Goal: Information Seeking & Learning: Check status

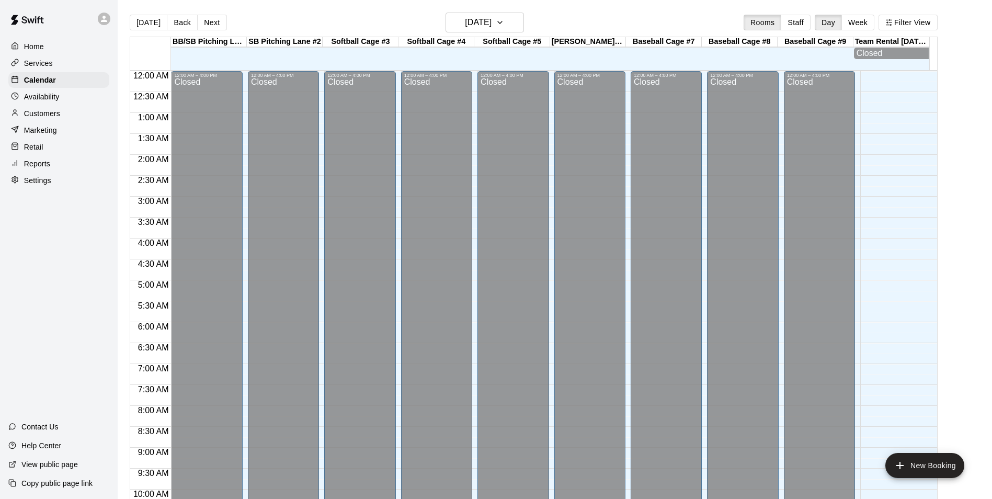
scroll to position [531, 0]
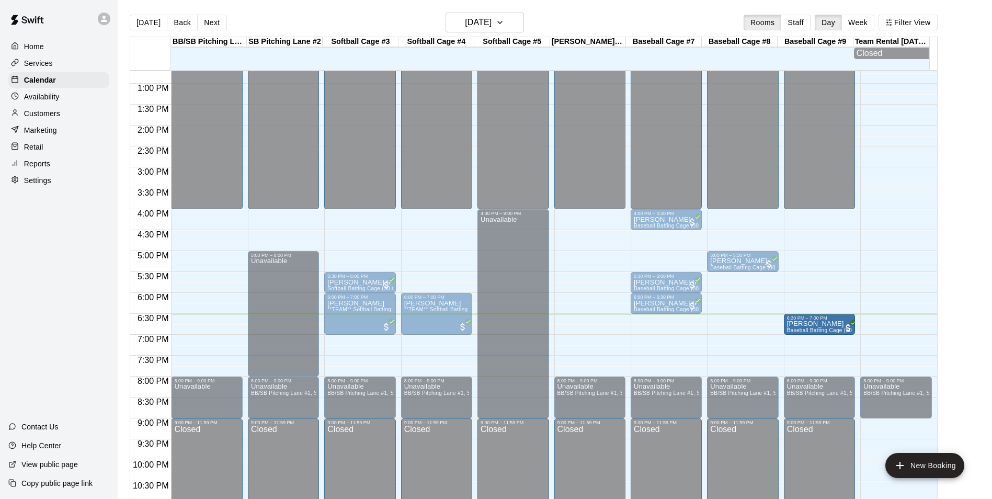
drag, startPoint x: 755, startPoint y: 325, endPoint x: 791, endPoint y: 327, distance: 36.1
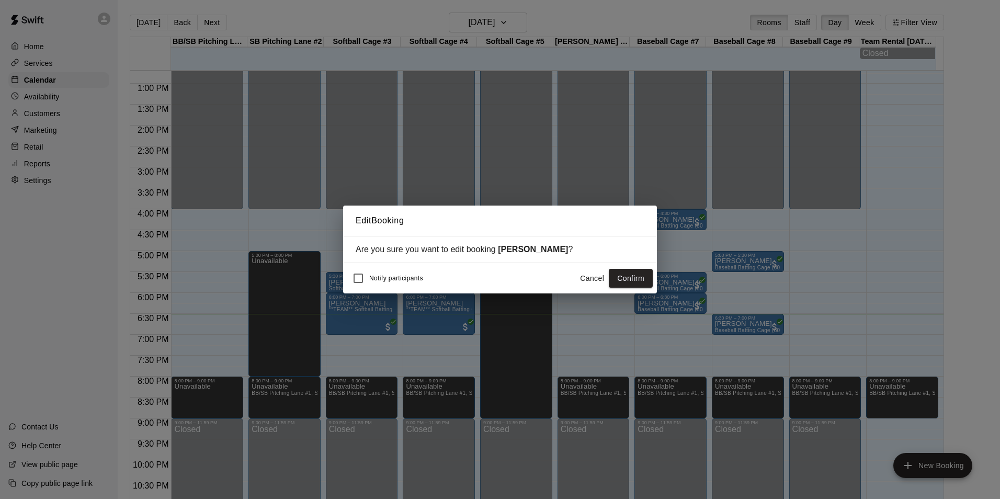
click at [627, 285] on button "Confirm" at bounding box center [631, 278] width 44 height 19
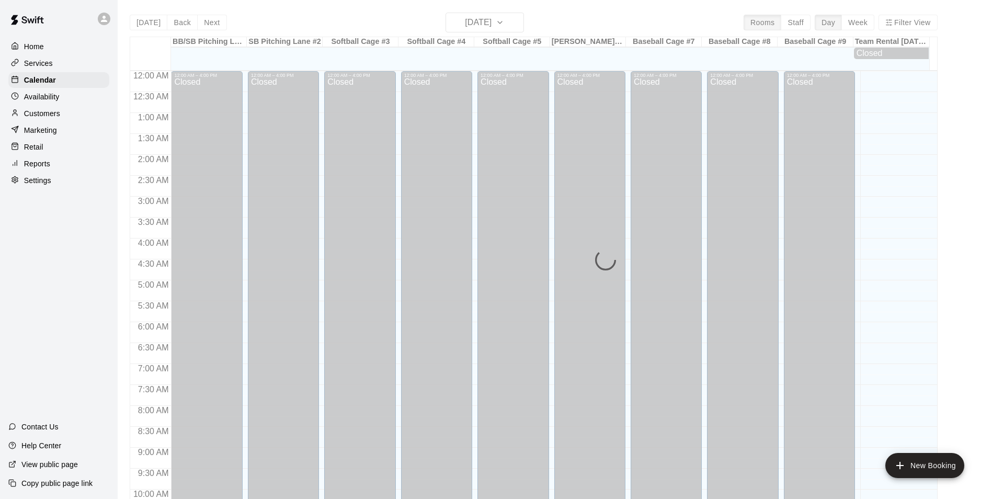
scroll to position [531, 0]
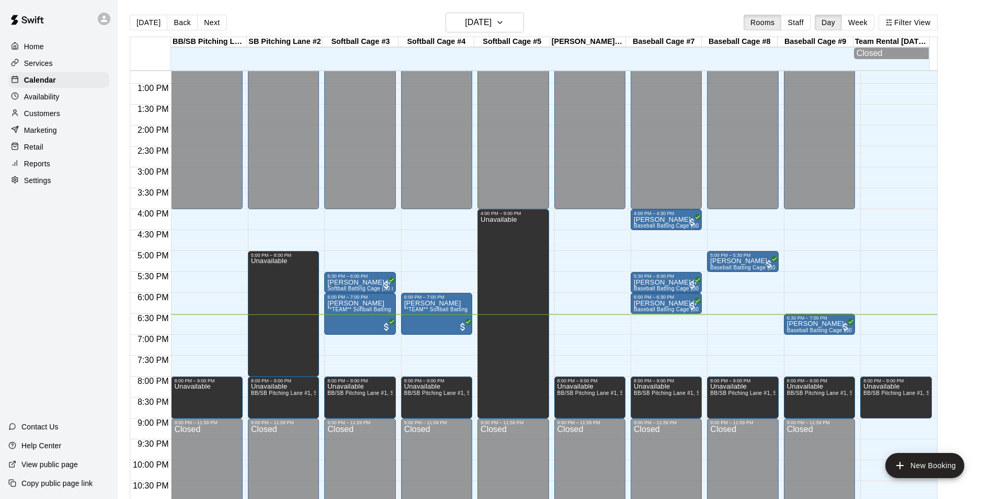
click at [957, 196] on main "Today Back Next Friday Sep 19 Rooms Staff Day Week Filter View BB/SB Pitching L…" at bounding box center [555, 262] width 866 height 499
click at [720, 343] on div "12:00 AM – 4:00 PM Closed 5:00 PM – 5:30 PM Charles Fischer II Baseball Batting…" at bounding box center [742, 42] width 71 height 1004
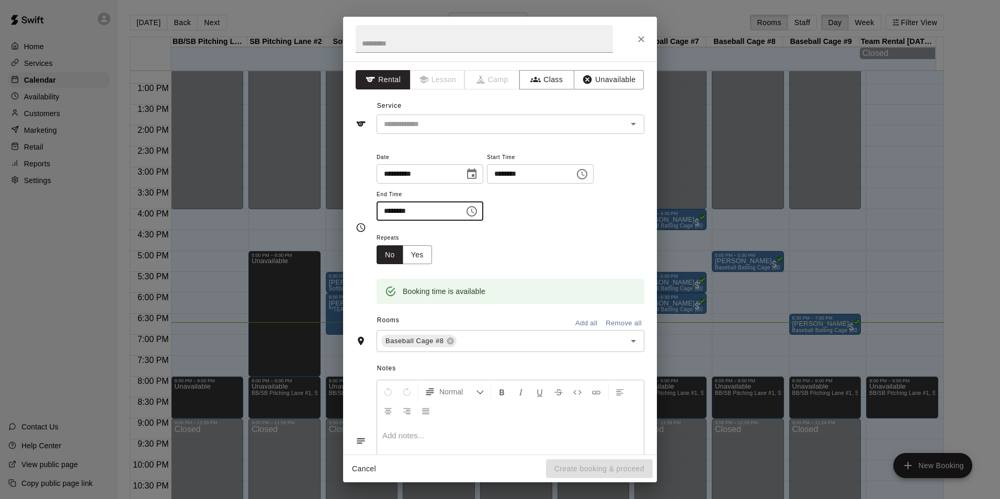
click at [386, 209] on input "********" at bounding box center [417, 210] width 81 height 19
click at [604, 70] on button "Unavailable" at bounding box center [609, 79] width 70 height 19
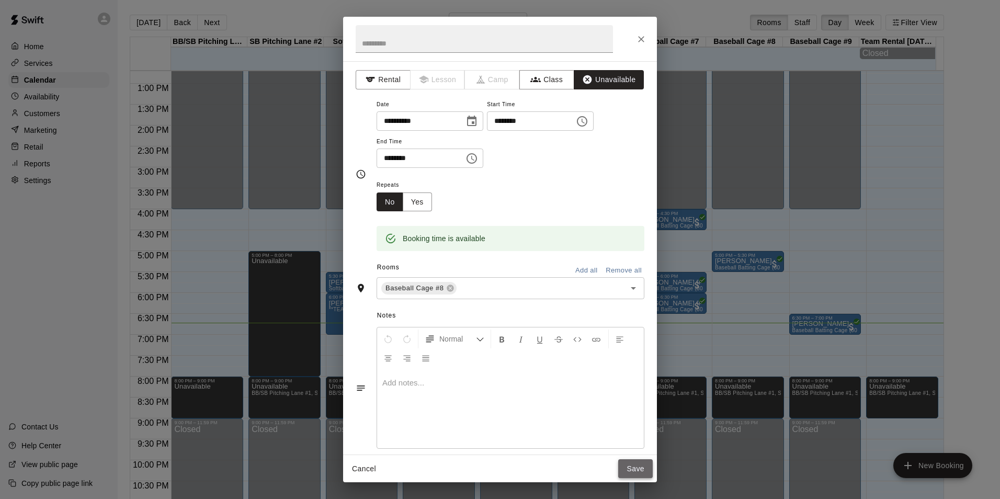
click at [637, 469] on button "Save" at bounding box center [635, 468] width 35 height 19
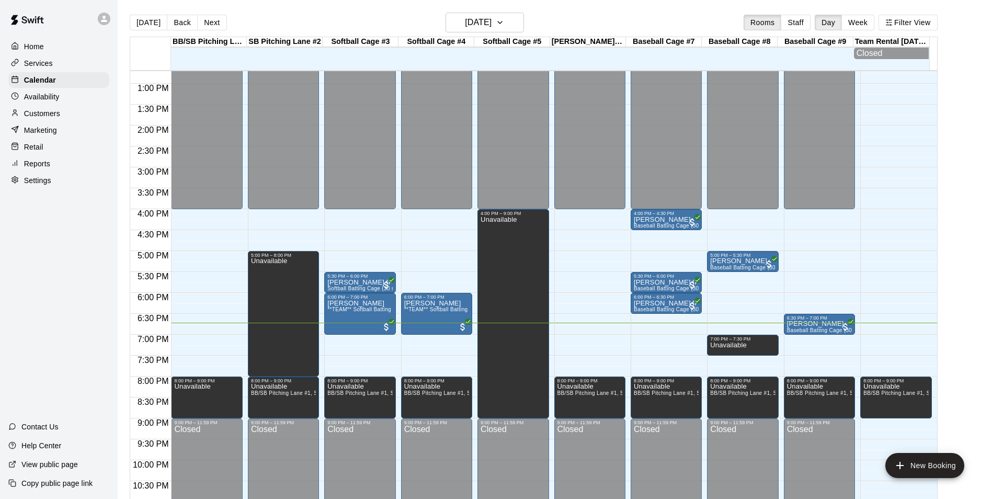
click at [965, 227] on main "Today Back Next Friday Sep 19 Rooms Staff Day Week Filter View BB/SB Pitching L…" at bounding box center [555, 262] width 866 height 499
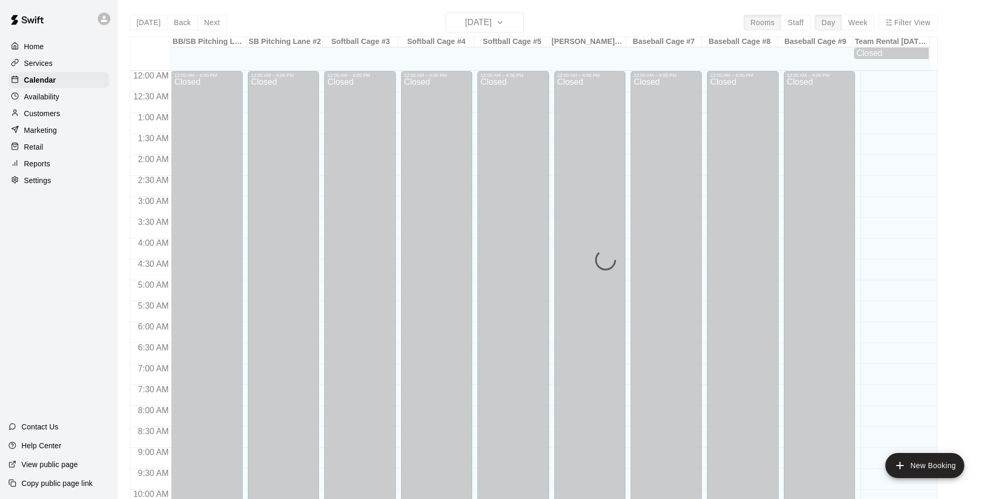
scroll to position [531, 0]
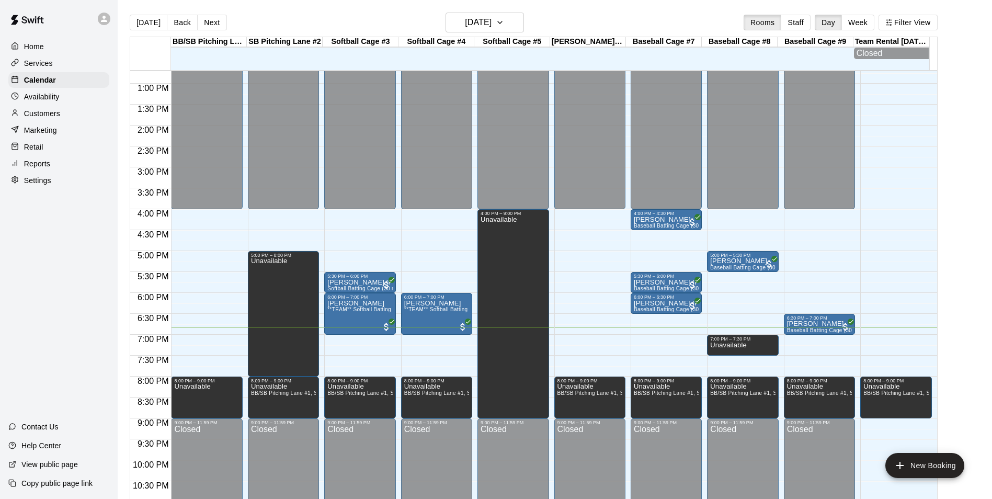
click at [52, 62] on div "Services" at bounding box center [58, 63] width 101 height 16
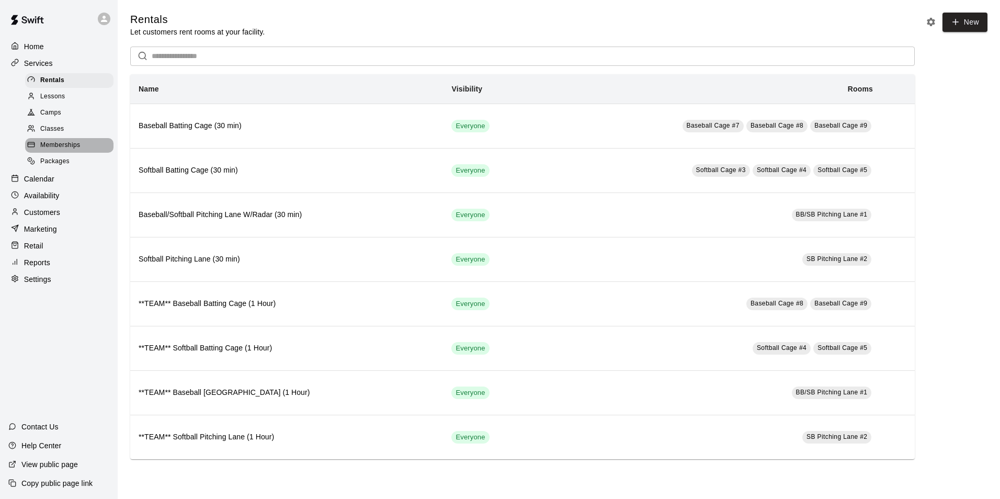
click at [69, 147] on span "Memberships" at bounding box center [60, 145] width 40 height 10
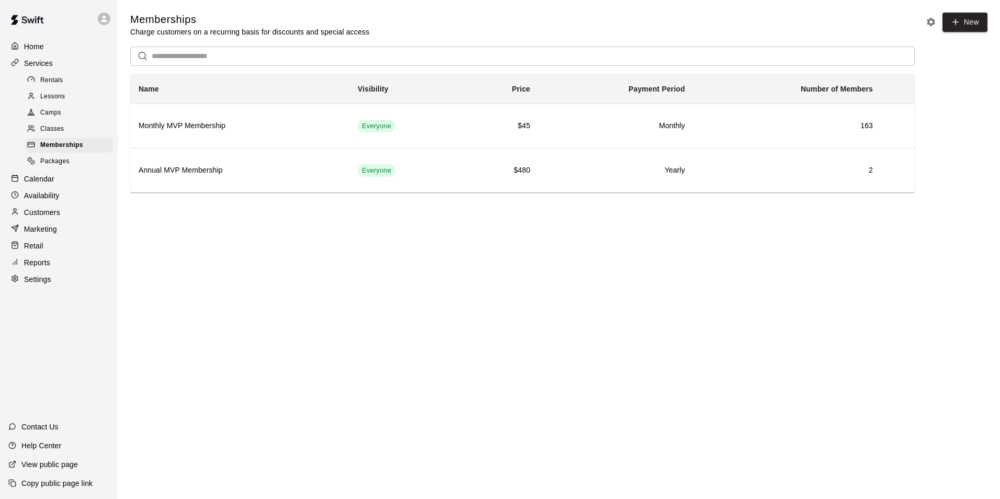
click at [123, 218] on main "Memberships Charge customers on a recurring basis for discounts and special acc…" at bounding box center [559, 111] width 882 height 222
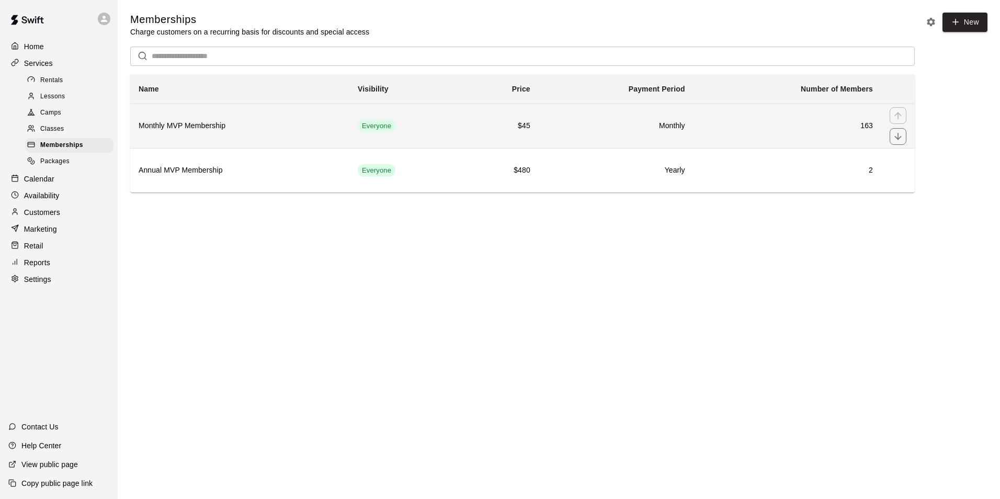
click at [337, 137] on th "Monthly MVP Membership" at bounding box center [239, 126] width 219 height 44
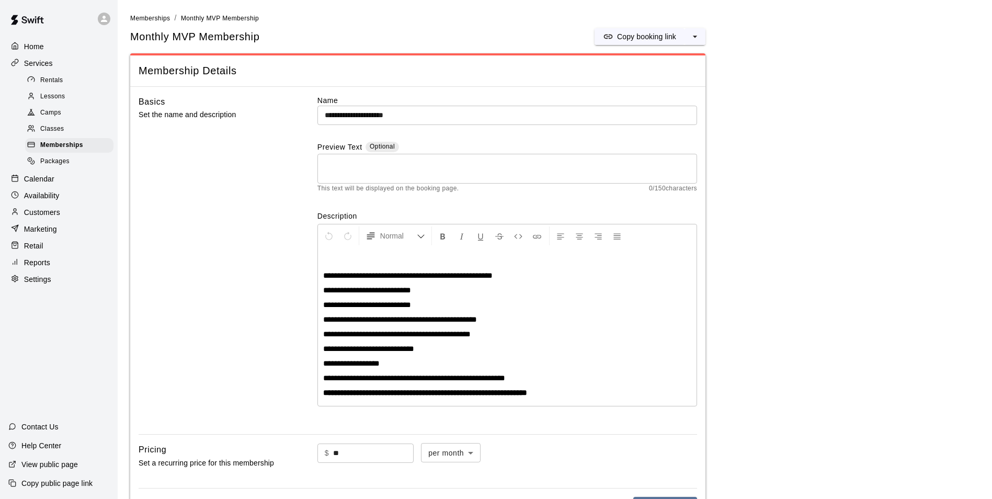
click at [58, 269] on div "Reports" at bounding box center [58, 263] width 101 height 16
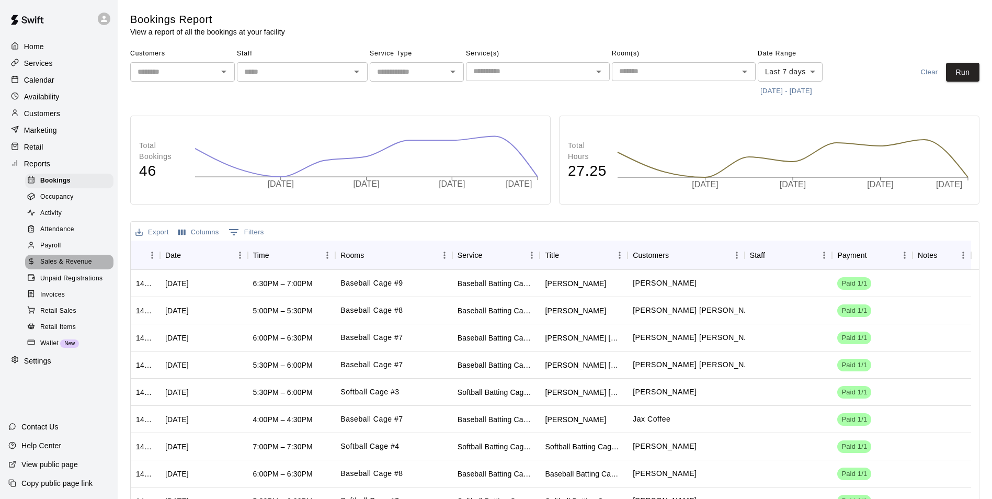
click at [86, 267] on span "Sales & Revenue" at bounding box center [66, 262] width 52 height 10
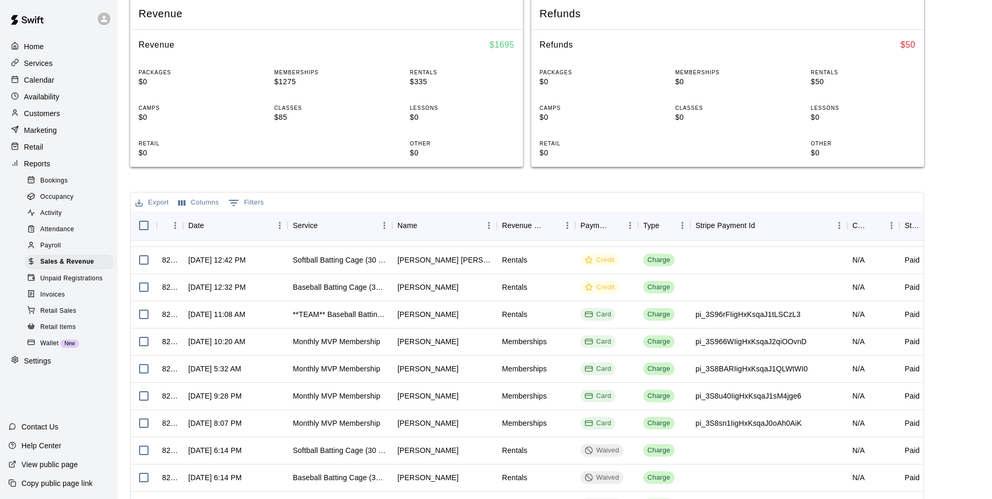
scroll to position [105, 0]
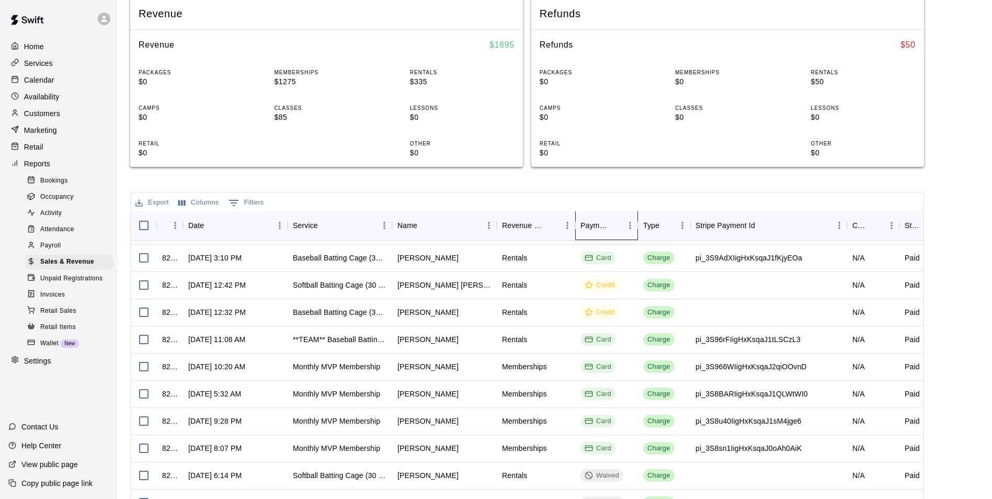
click at [597, 223] on div "Payment Method" at bounding box center [594, 225] width 27 height 29
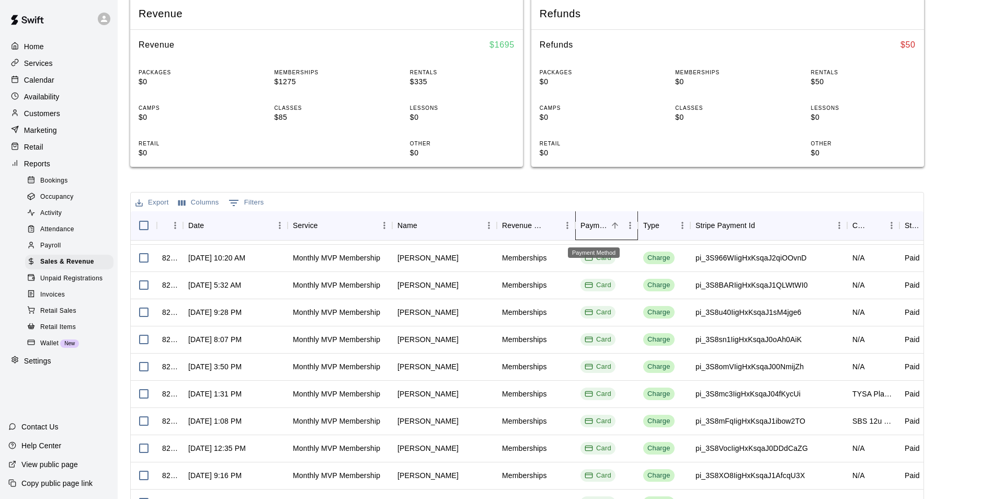
scroll to position [132, 0]
click at [597, 223] on div "Payment Method" at bounding box center [594, 225] width 27 height 29
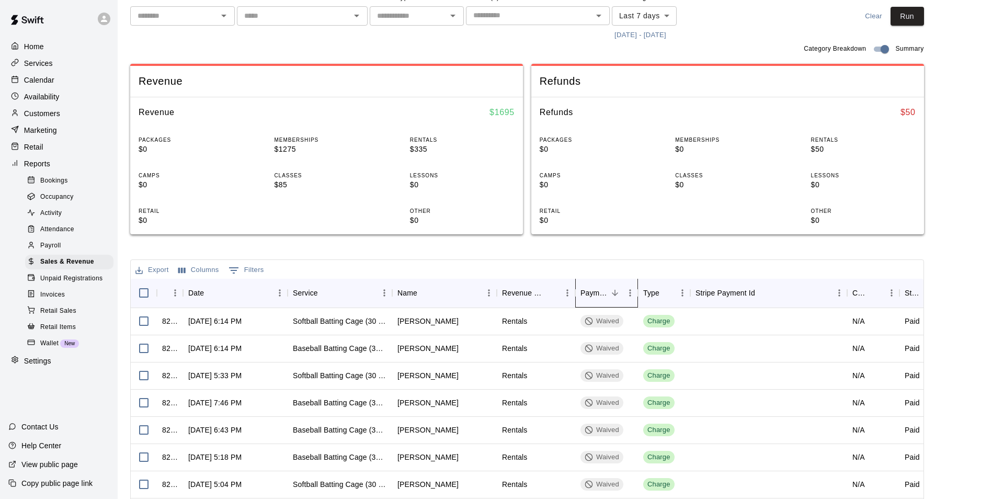
scroll to position [0, 0]
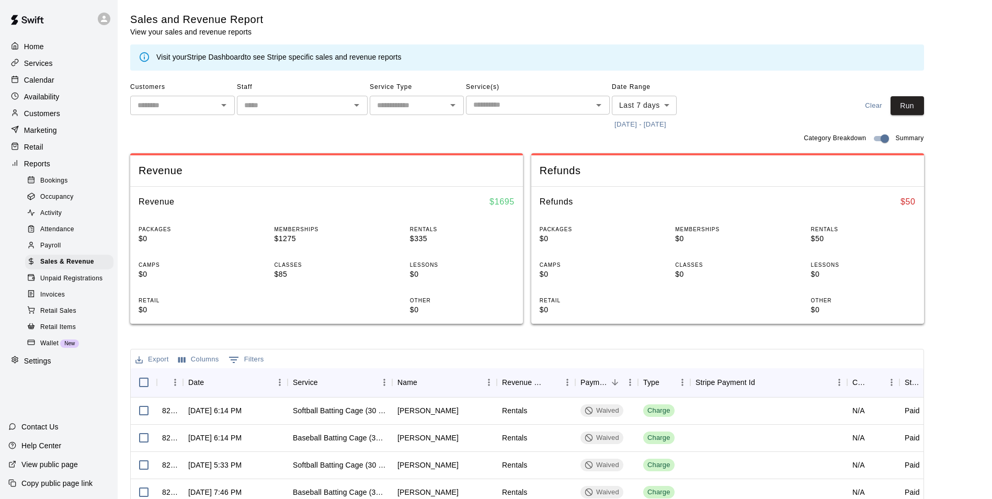
click at [95, 284] on span "Unpaid Registrations" at bounding box center [71, 279] width 62 height 10
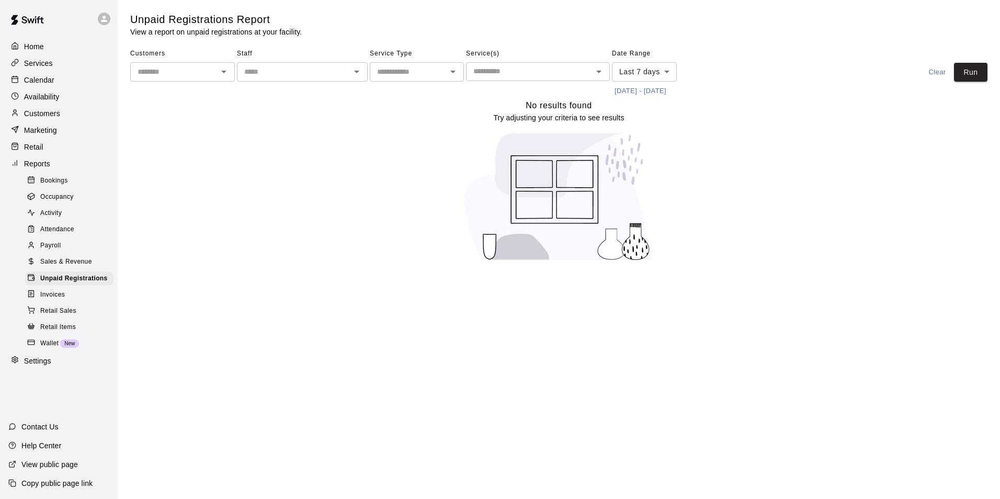
click at [86, 267] on span "Sales & Revenue" at bounding box center [66, 262] width 52 height 10
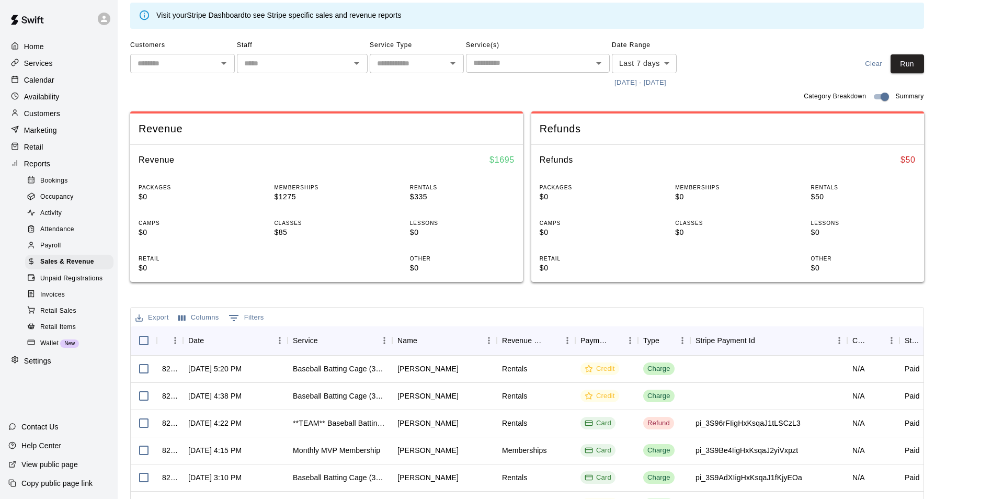
scroll to position [105, 0]
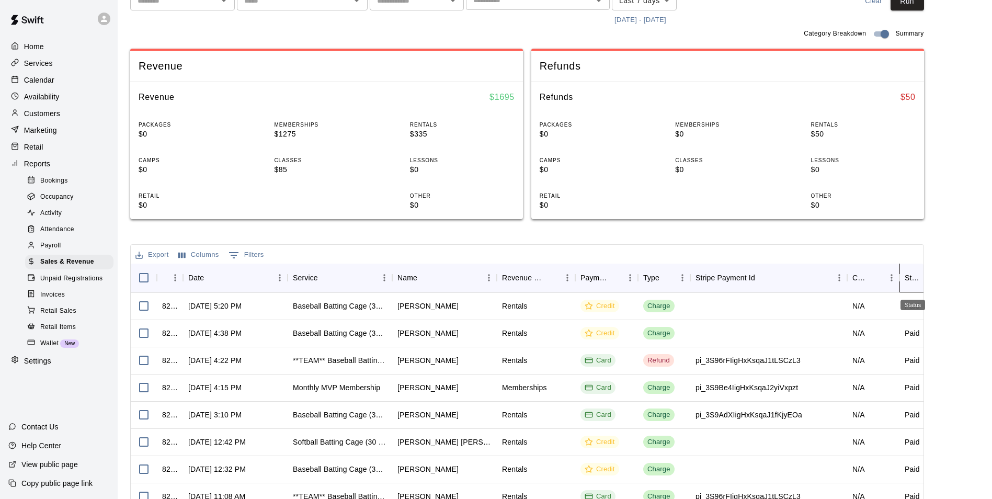
click at [911, 272] on div "Status" at bounding box center [913, 277] width 17 height 29
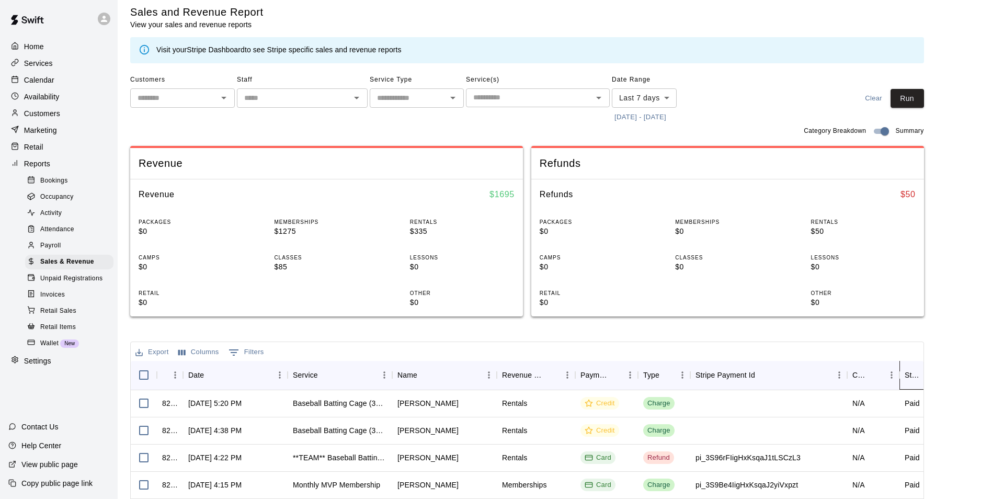
scroll to position [0, 0]
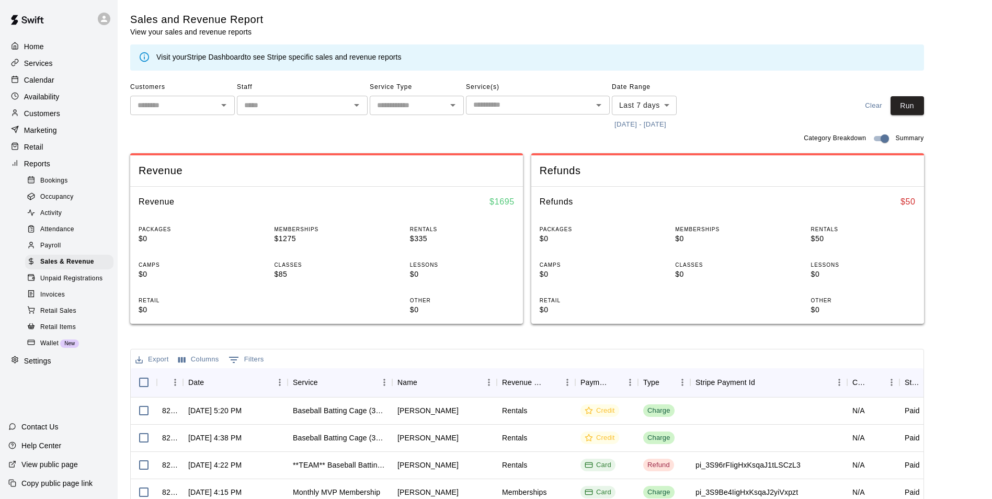
click at [665, 120] on button "[DATE] - [DATE]" at bounding box center [640, 125] width 57 height 16
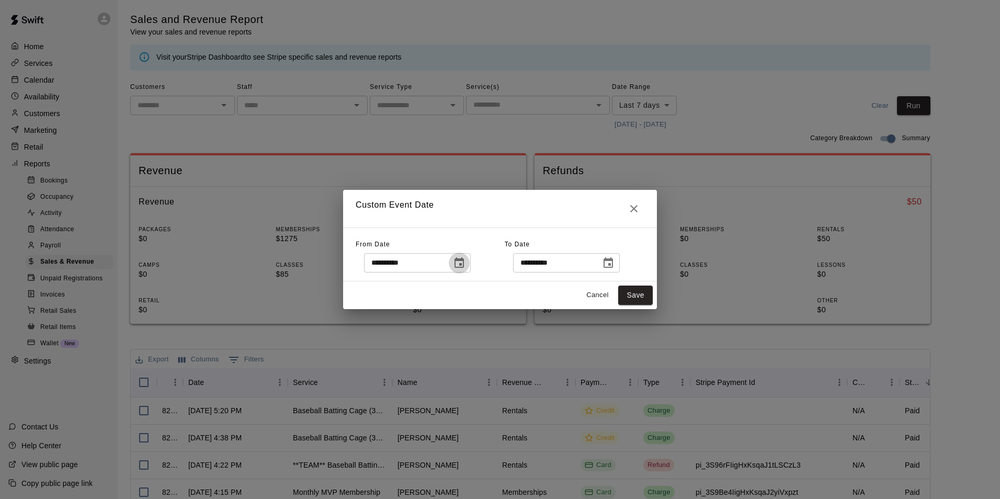
click at [466, 268] on icon "Choose date, selected date is Sep 12, 2025" at bounding box center [459, 263] width 13 height 13
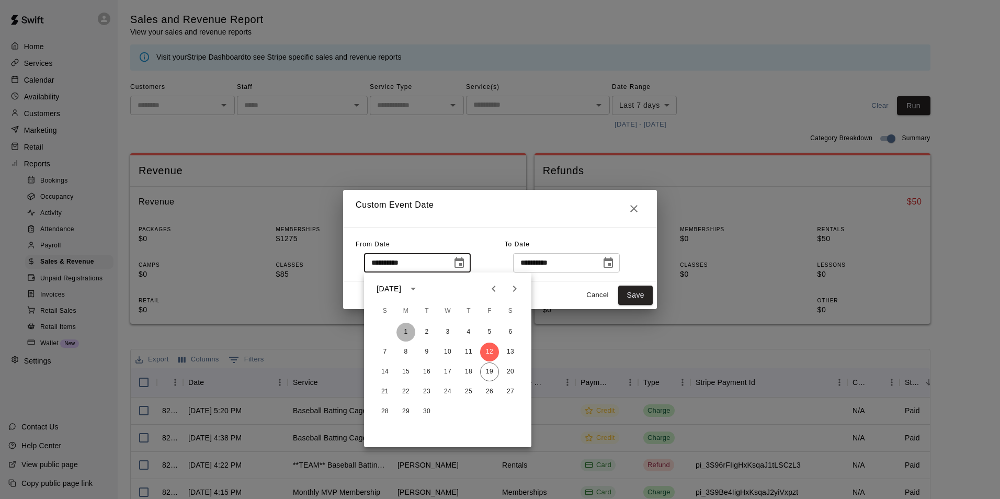
click at [410, 333] on button "1" at bounding box center [406, 332] width 19 height 19
type input "**********"
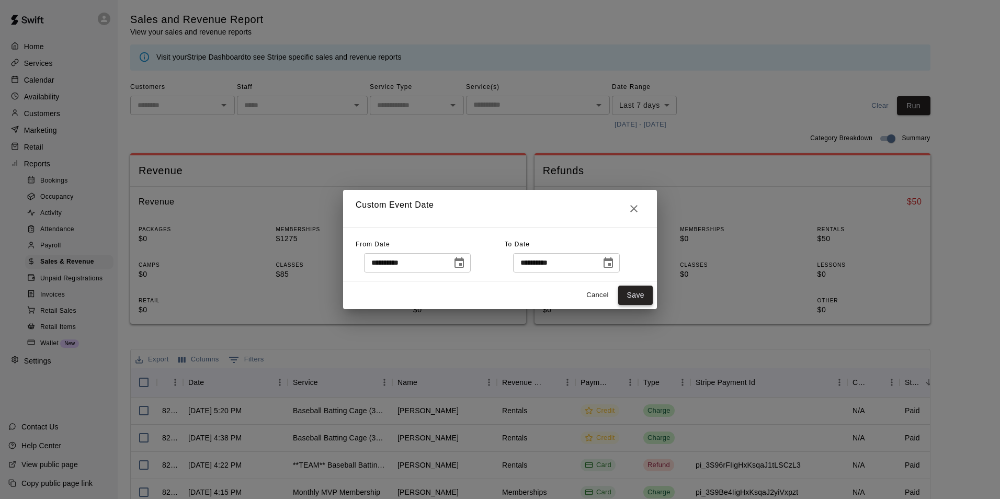
click at [641, 295] on button "Save" at bounding box center [635, 295] width 35 height 19
type input "******"
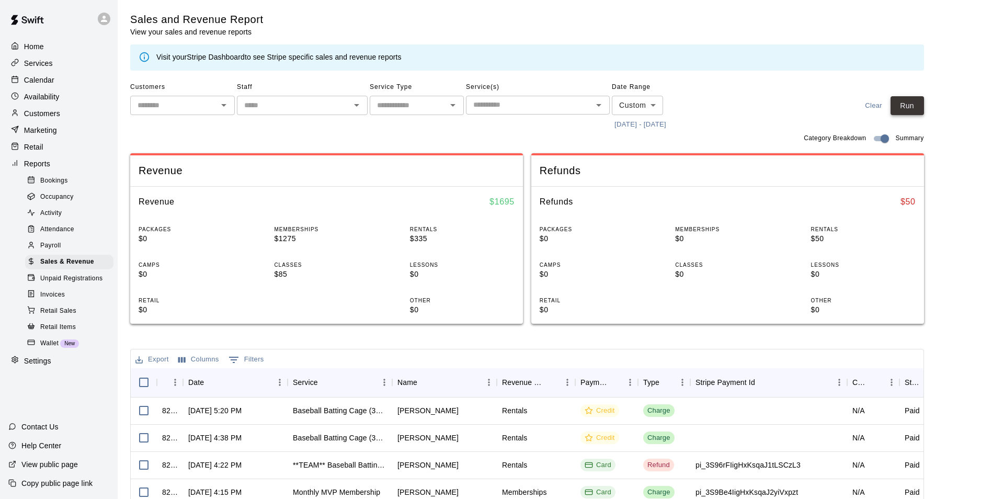
click at [919, 111] on button "Run" at bounding box center [907, 105] width 33 height 19
click at [636, 109] on body "Home Services Calendar Availability Customers Marketing Retail Reports Bookings…" at bounding box center [496, 359] width 992 height 719
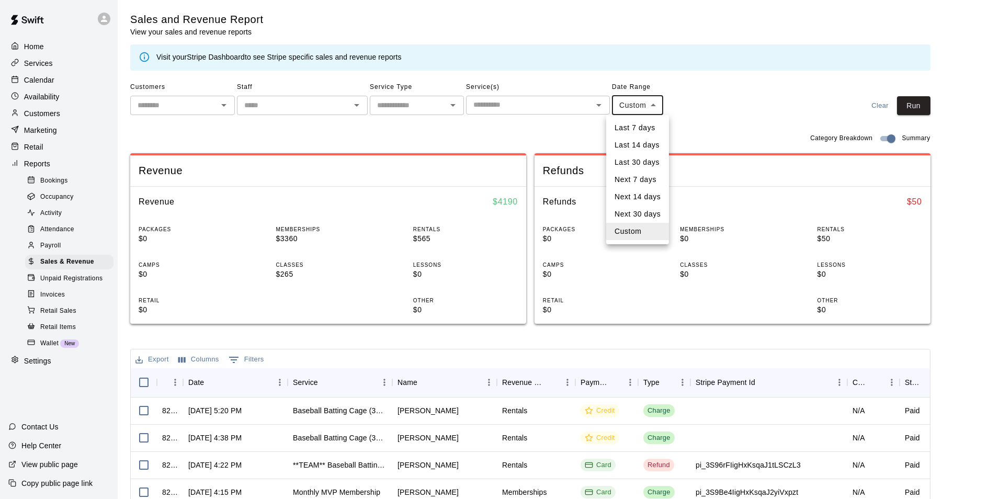
click at [648, 234] on li "Custom" at bounding box center [637, 231] width 63 height 17
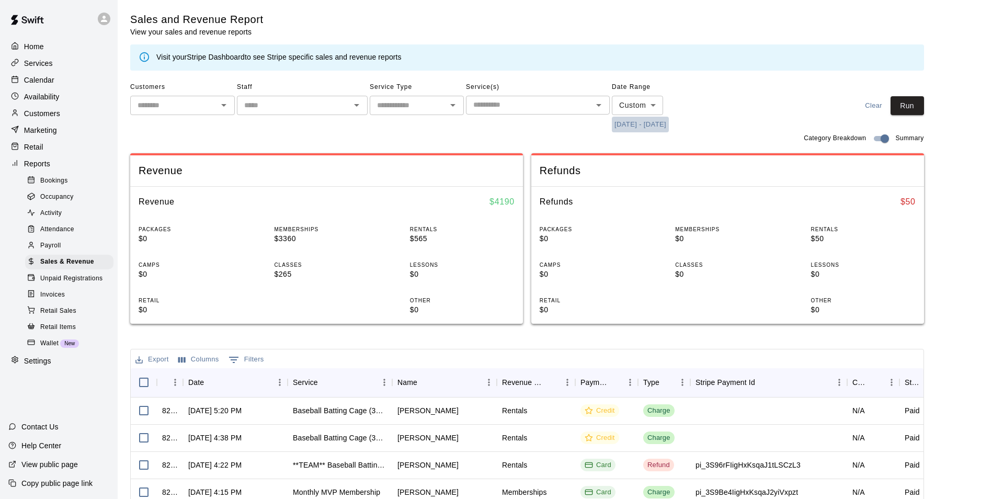
click at [643, 126] on button "[DATE] - [DATE]" at bounding box center [640, 125] width 57 height 16
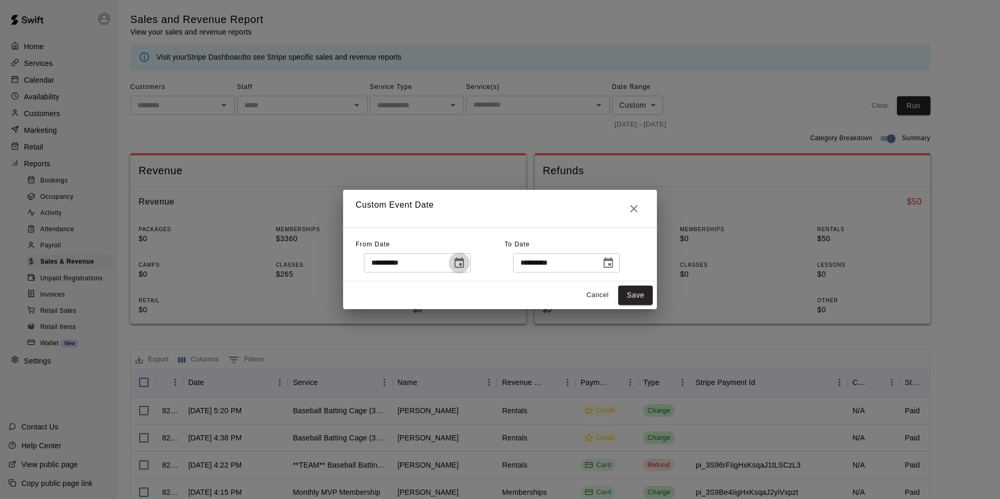
click at [460, 264] on button "Choose date, selected date is Sep 1, 2025" at bounding box center [459, 263] width 21 height 21
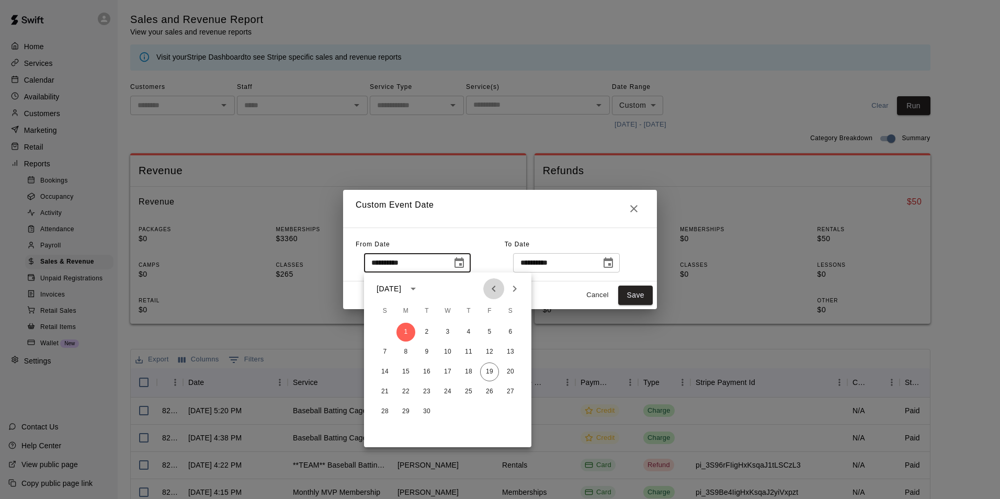
click at [494, 285] on icon "Previous month" at bounding box center [494, 288] width 13 height 13
click at [488, 326] on button "1" at bounding box center [489, 332] width 19 height 19
type input "**********"
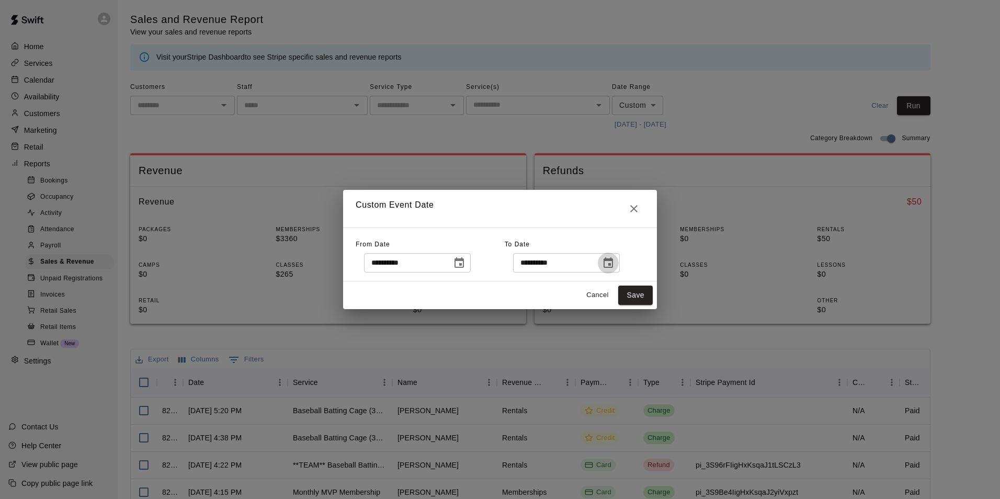
click at [615, 258] on icon "Choose date, selected date is Sep 19, 2025" at bounding box center [608, 263] width 13 height 13
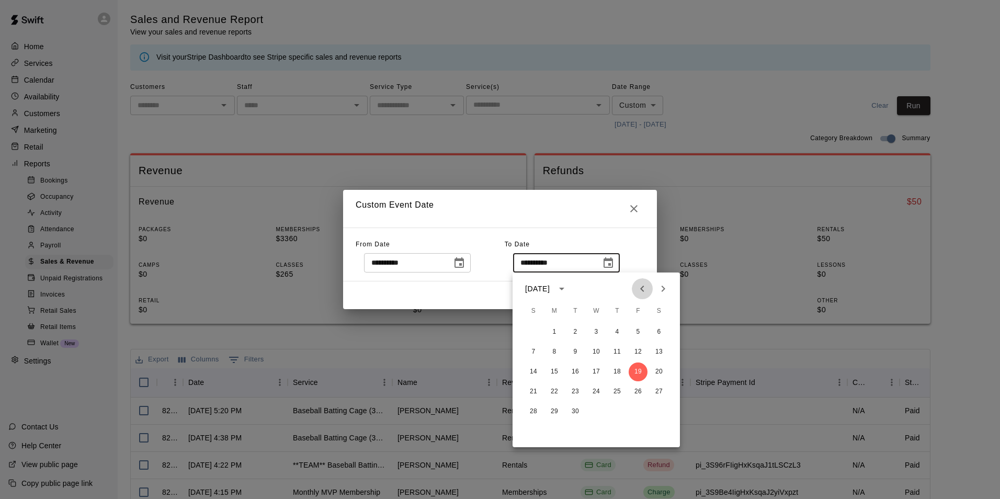
click at [644, 288] on icon "Previous month" at bounding box center [642, 288] width 13 height 13
drag, startPoint x: 534, startPoint y: 431, endPoint x: 562, endPoint y: 423, distance: 29.0
click at [535, 431] on button "31" at bounding box center [533, 431] width 19 height 19
type input "**********"
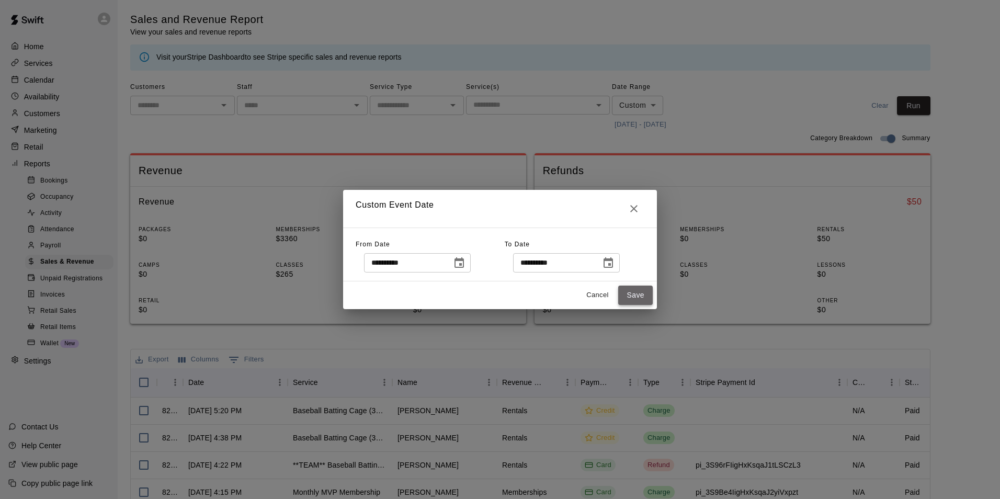
click at [639, 291] on button "Save" at bounding box center [635, 295] width 35 height 19
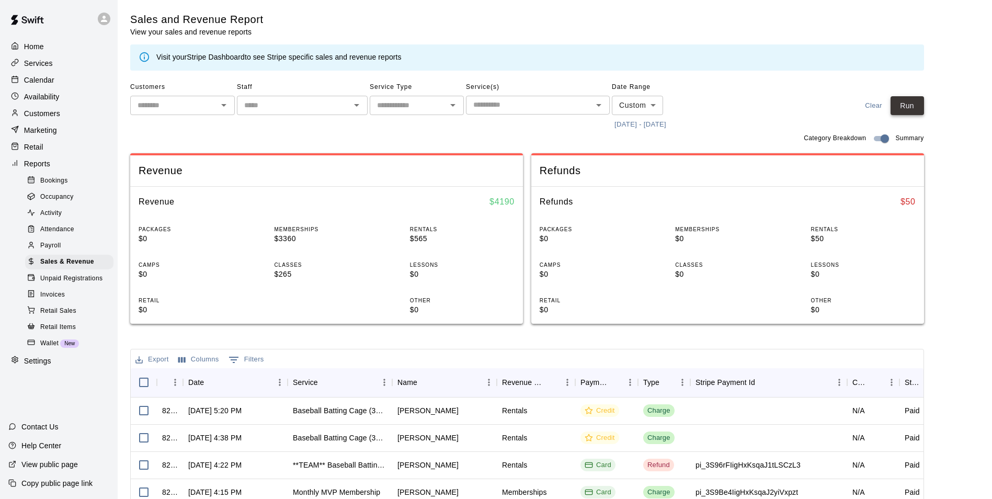
click at [905, 105] on button "Run" at bounding box center [907, 105] width 33 height 19
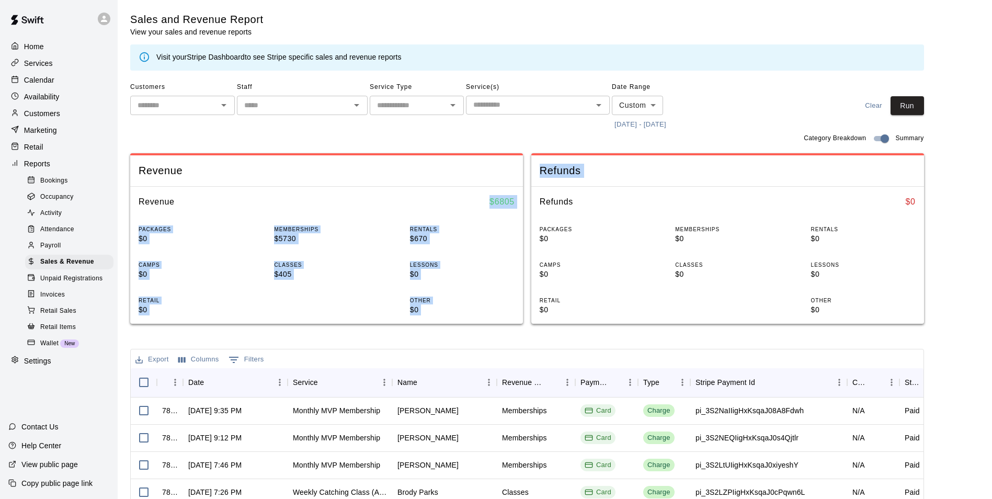
drag, startPoint x: 486, startPoint y: 200, endPoint x: 537, endPoint y: 198, distance: 50.3
click at [537, 198] on div "Revenue Revenue $ 6805 PACKAGES $0 MEMBERSHIPS $5730 RENTALS $670 CAMPS $0 CLAS…" at bounding box center [527, 238] width 794 height 187
drag, startPoint x: 537, startPoint y: 198, endPoint x: 497, endPoint y: 252, distance: 66.5
click at [510, 249] on div "PACKAGES $0 MEMBERSHIPS $5730 RENTALS $670 CAMPS $0 CLASSES $405 LESSONS $0 RET…" at bounding box center [326, 270] width 393 height 107
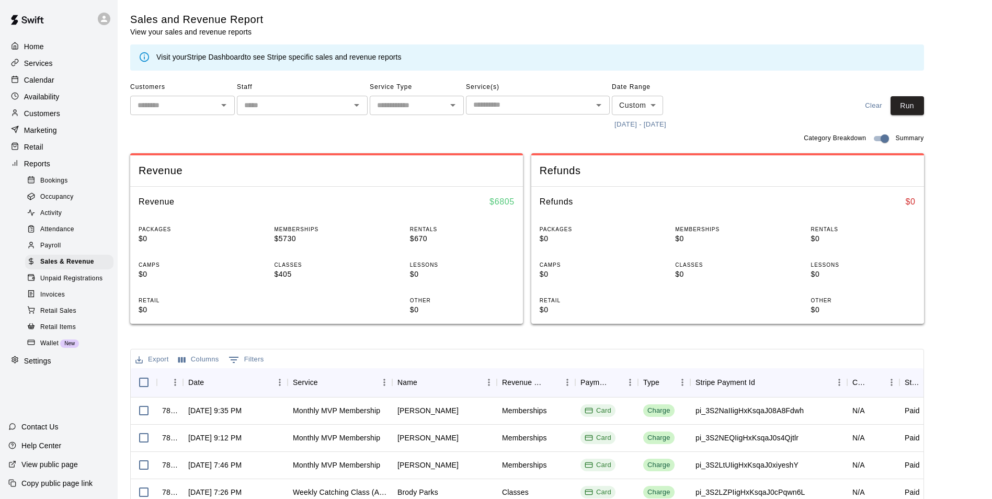
click at [655, 129] on button "[DATE] - [DATE]" at bounding box center [640, 125] width 57 height 16
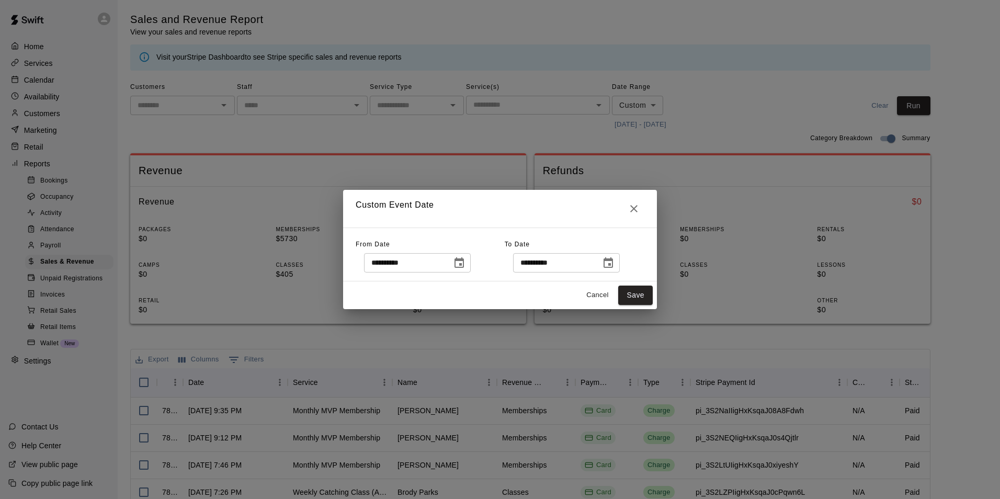
click at [444, 275] on div "**********" at bounding box center [500, 255] width 314 height 54
click at [436, 262] on input "**********" at bounding box center [404, 262] width 81 height 19
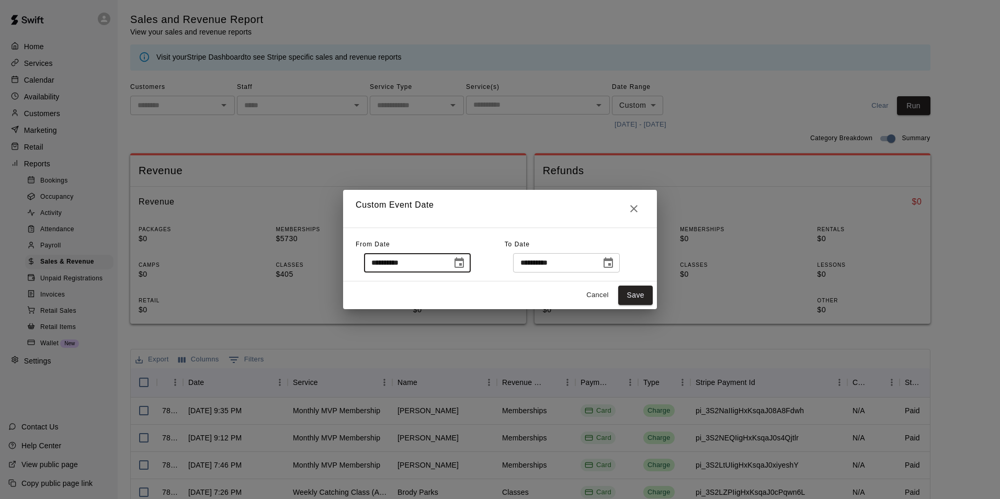
click at [410, 263] on input "**********" at bounding box center [404, 262] width 81 height 19
type input "**********"
click at [554, 262] on input "**********" at bounding box center [553, 262] width 81 height 19
type input "**********"
click at [637, 294] on button "Save" at bounding box center [635, 295] width 35 height 19
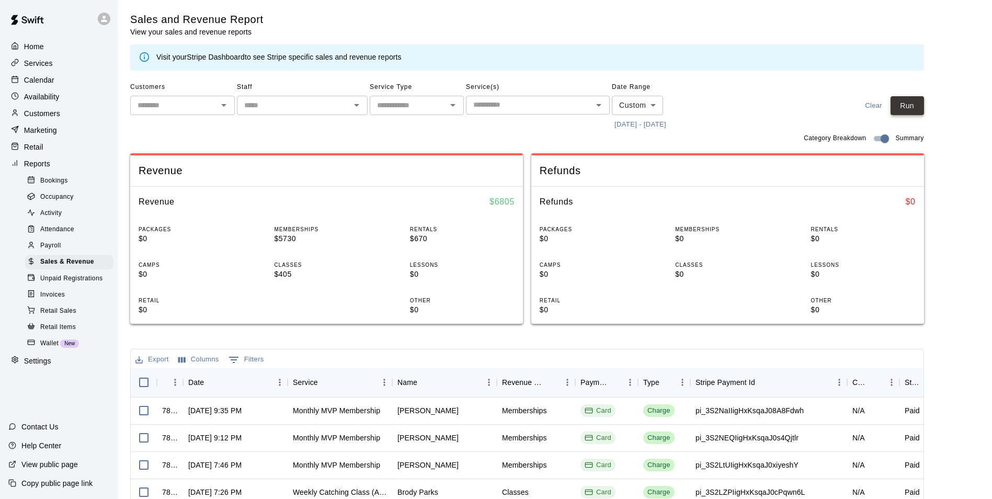
click at [912, 106] on button "Run" at bounding box center [907, 105] width 33 height 19
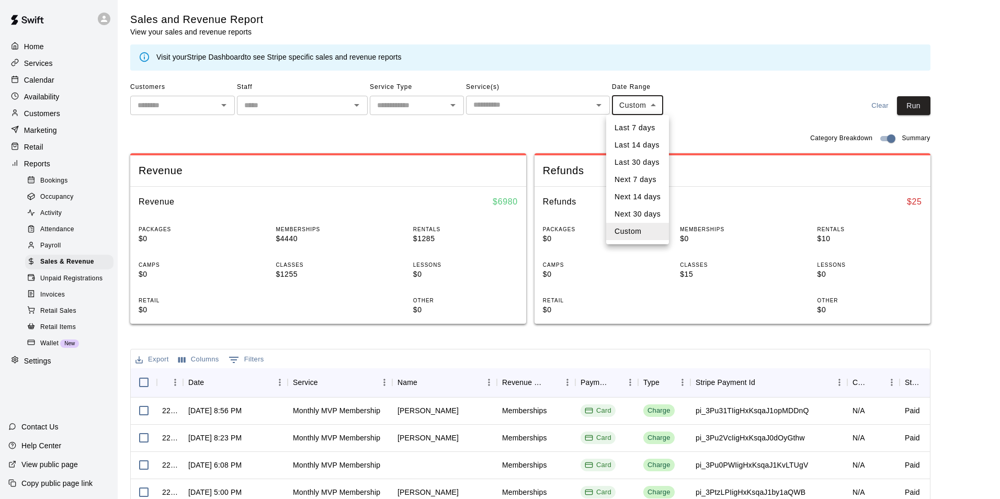
click at [657, 107] on body "Home Services Calendar Availability Customers Marketing Retail Reports Bookings…" at bounding box center [500, 359] width 1000 height 719
click at [638, 127] on li "Last 7 days" at bounding box center [637, 127] width 63 height 17
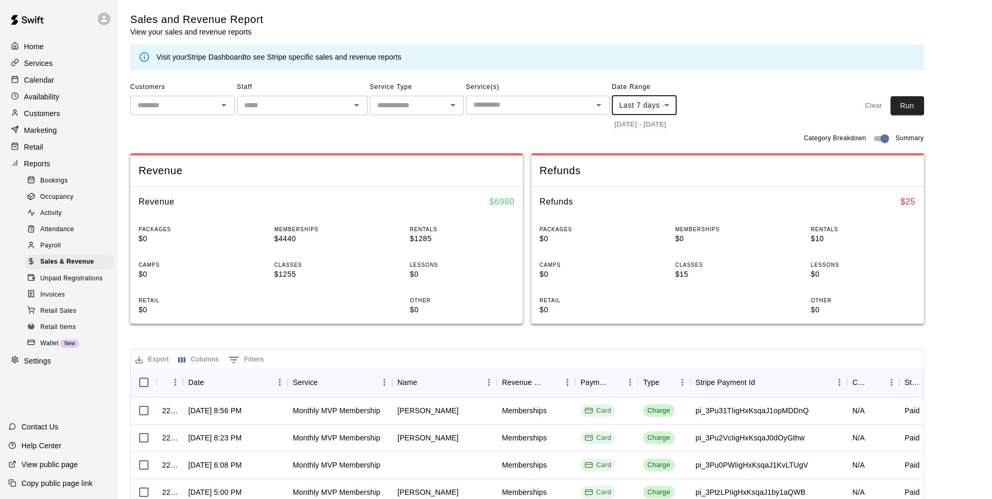
click at [639, 101] on body "Home Services Calendar Availability Customers Marketing Retail Reports Bookings…" at bounding box center [496, 359] width 992 height 719
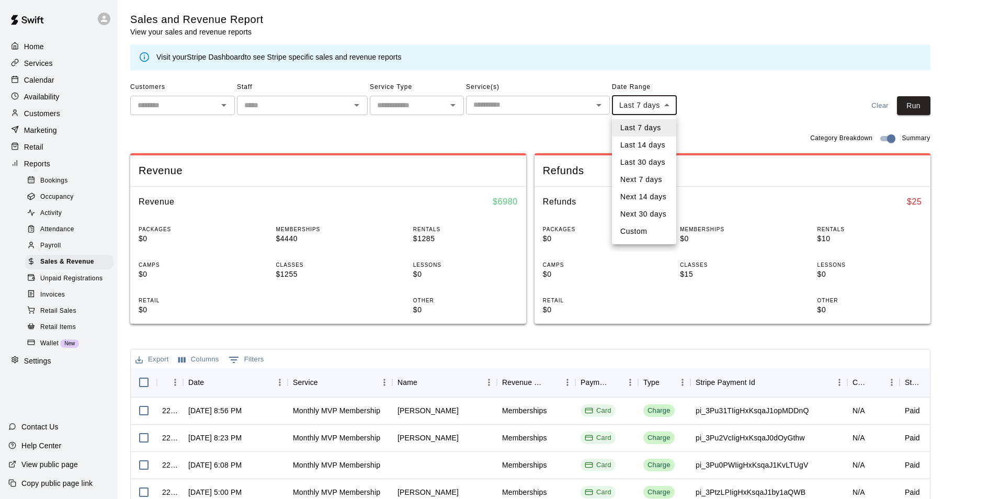
click at [662, 149] on li "Last 14 days" at bounding box center [644, 145] width 64 height 17
type input "******"
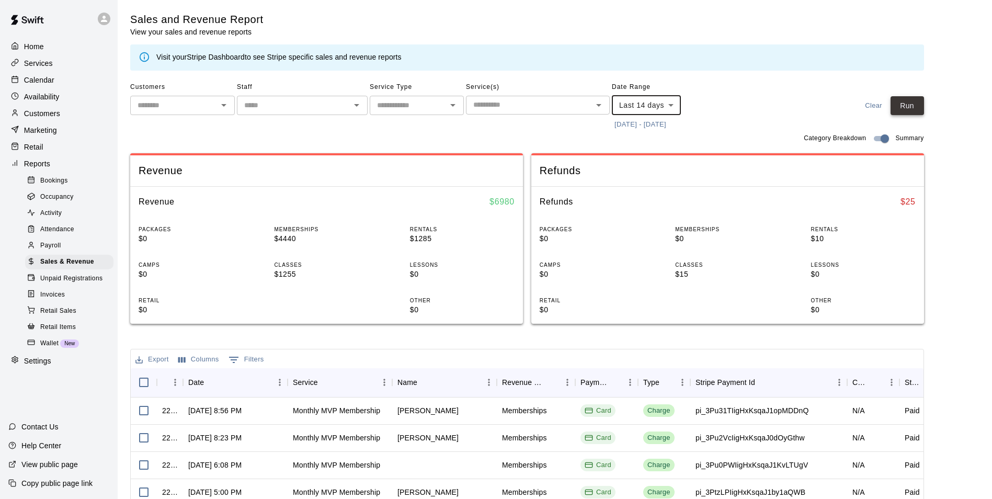
drag, startPoint x: 909, startPoint y: 99, endPoint x: 905, endPoint y: 107, distance: 8.9
click at [910, 99] on button "Run" at bounding box center [907, 105] width 33 height 19
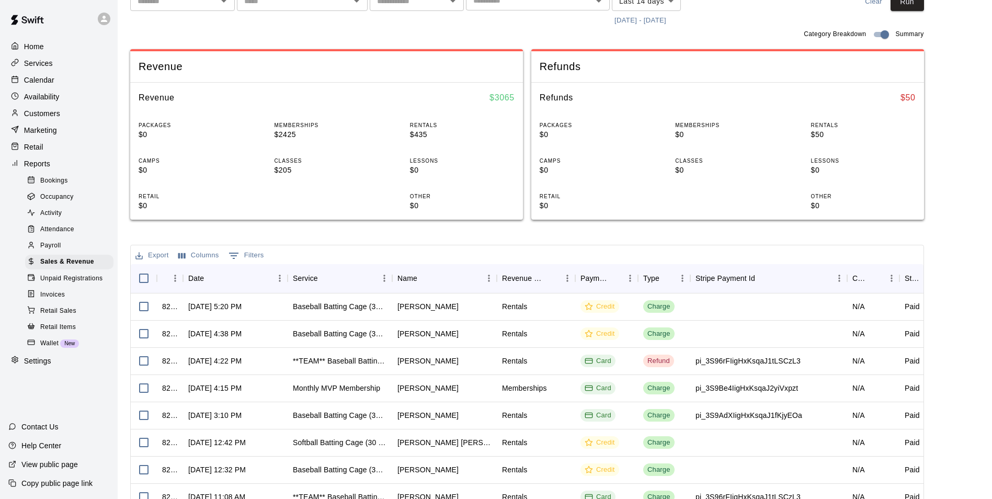
scroll to position [11, 0]
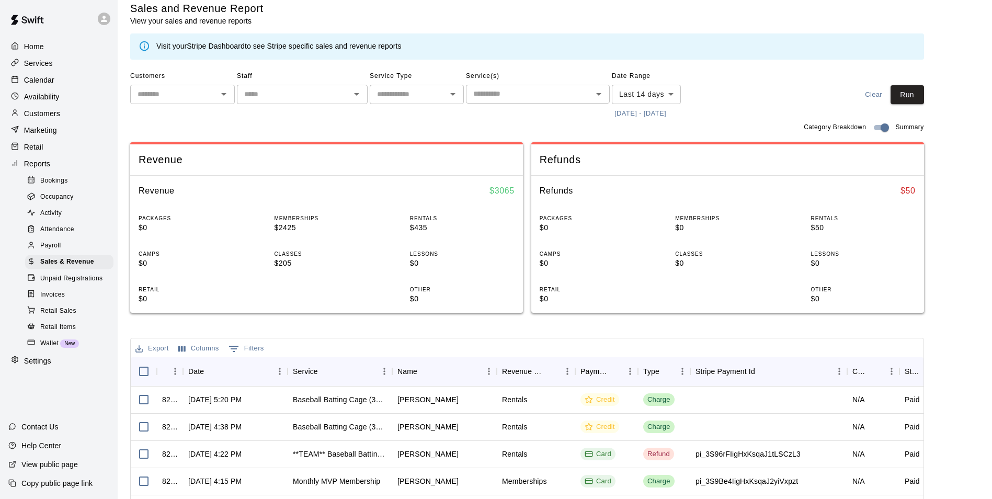
click at [41, 76] on p "Calendar" at bounding box center [39, 80] width 30 height 10
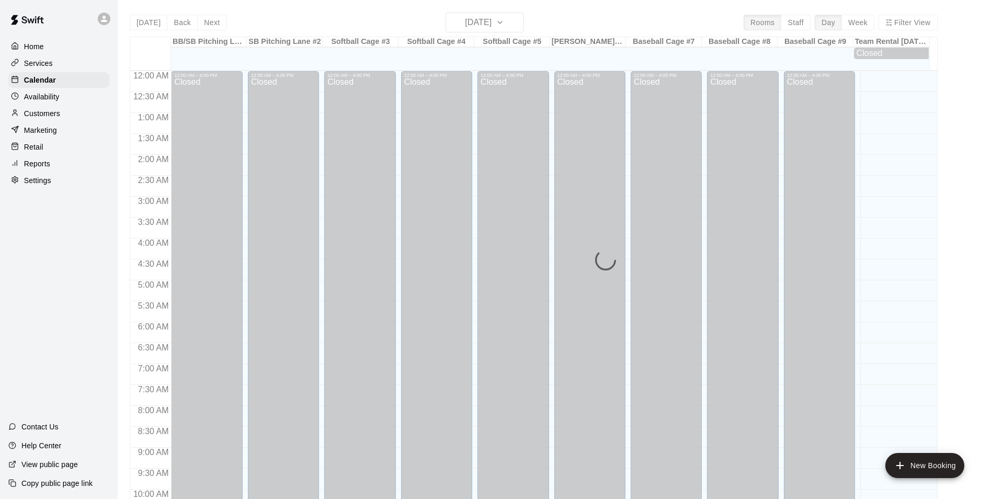
scroll to position [531, 0]
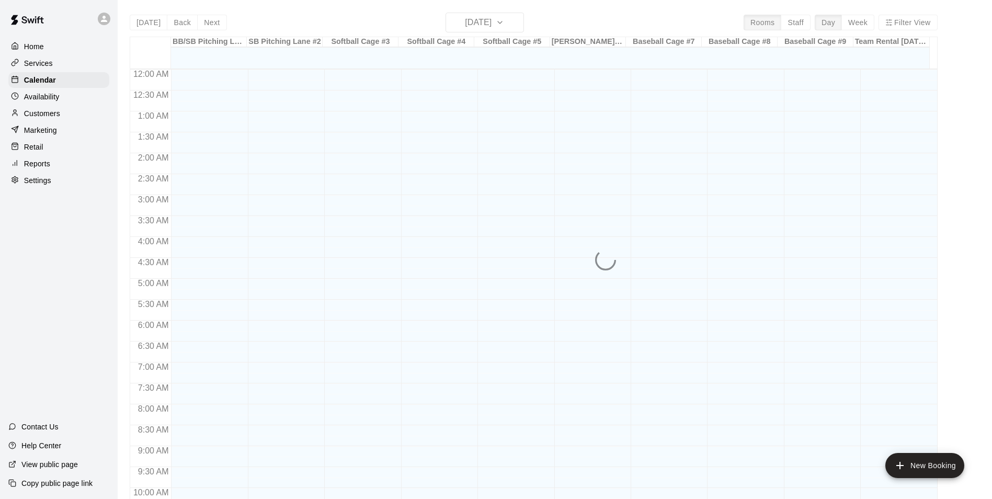
scroll to position [531, 0]
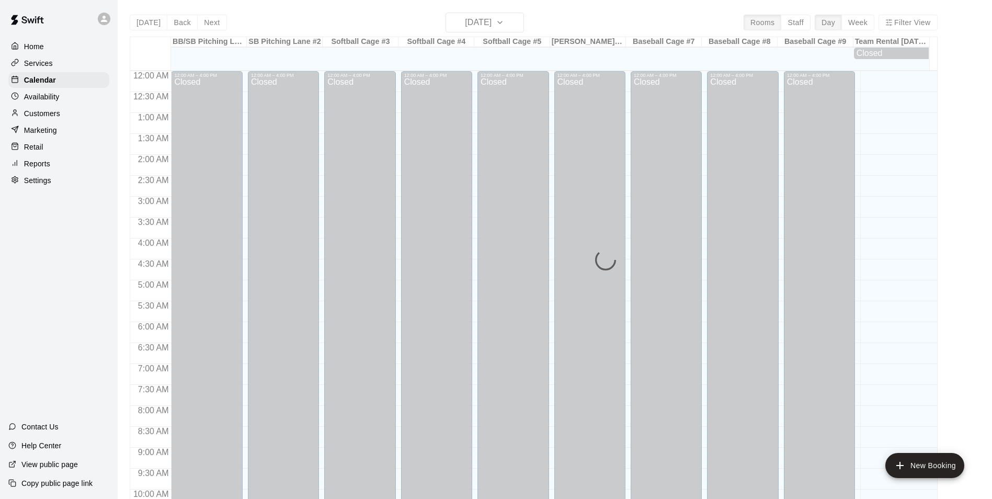
scroll to position [531, 0]
